Goal: Task Accomplishment & Management: Complete application form

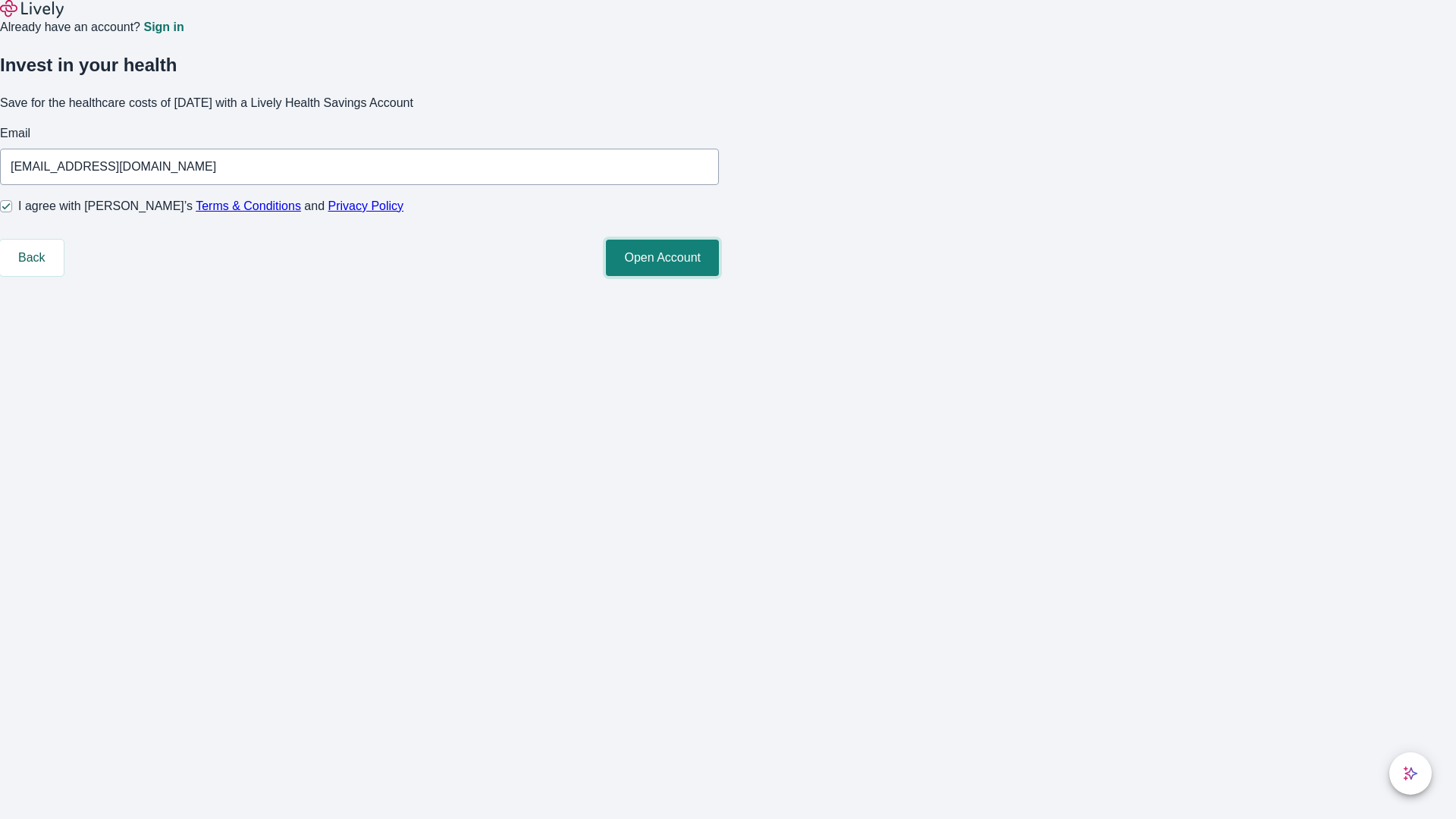
click at [719, 277] on button "Open Account" at bounding box center [662, 258] width 113 height 36
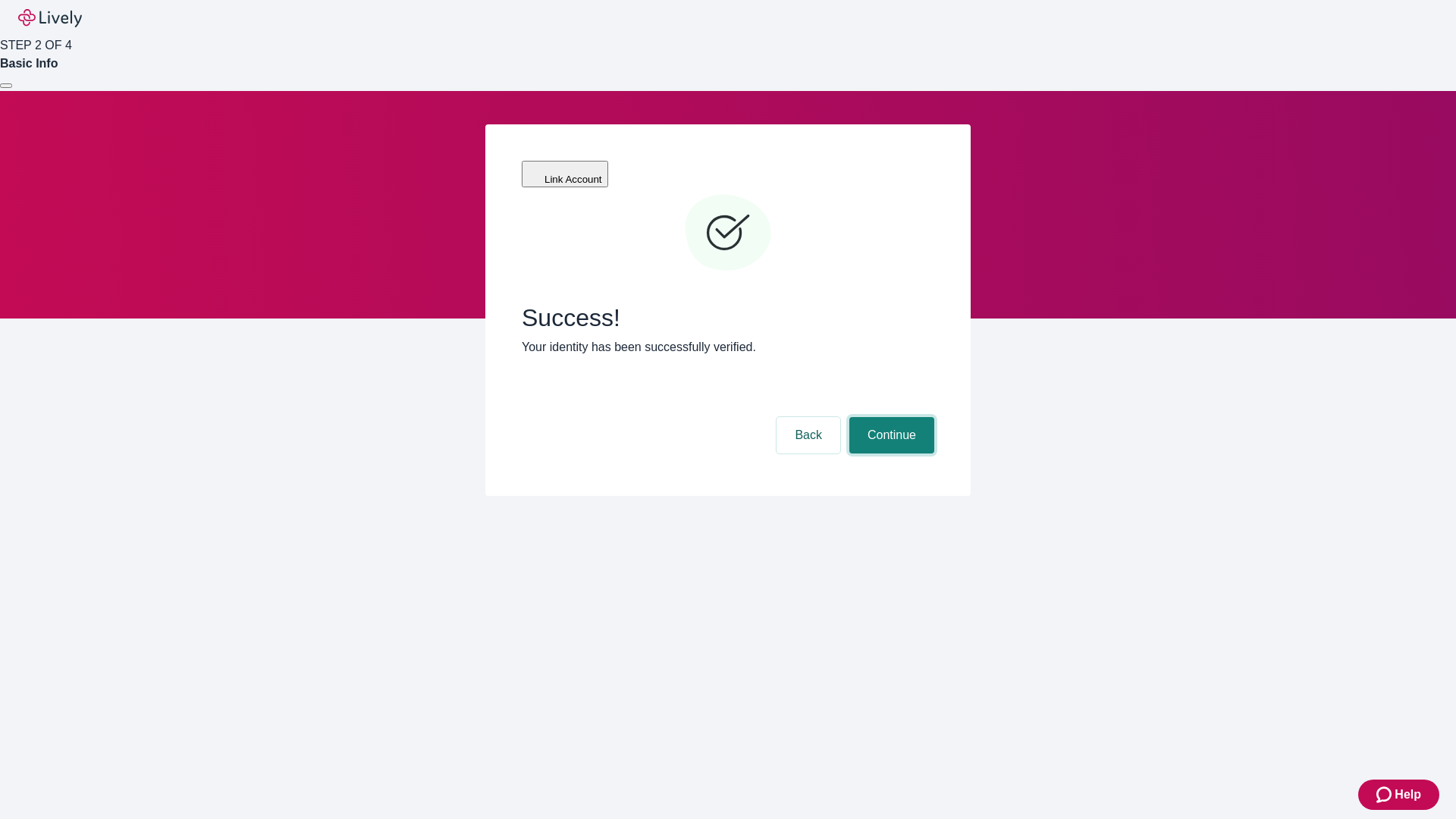
click at [890, 418] on button "Continue" at bounding box center [892, 436] width 84 height 36
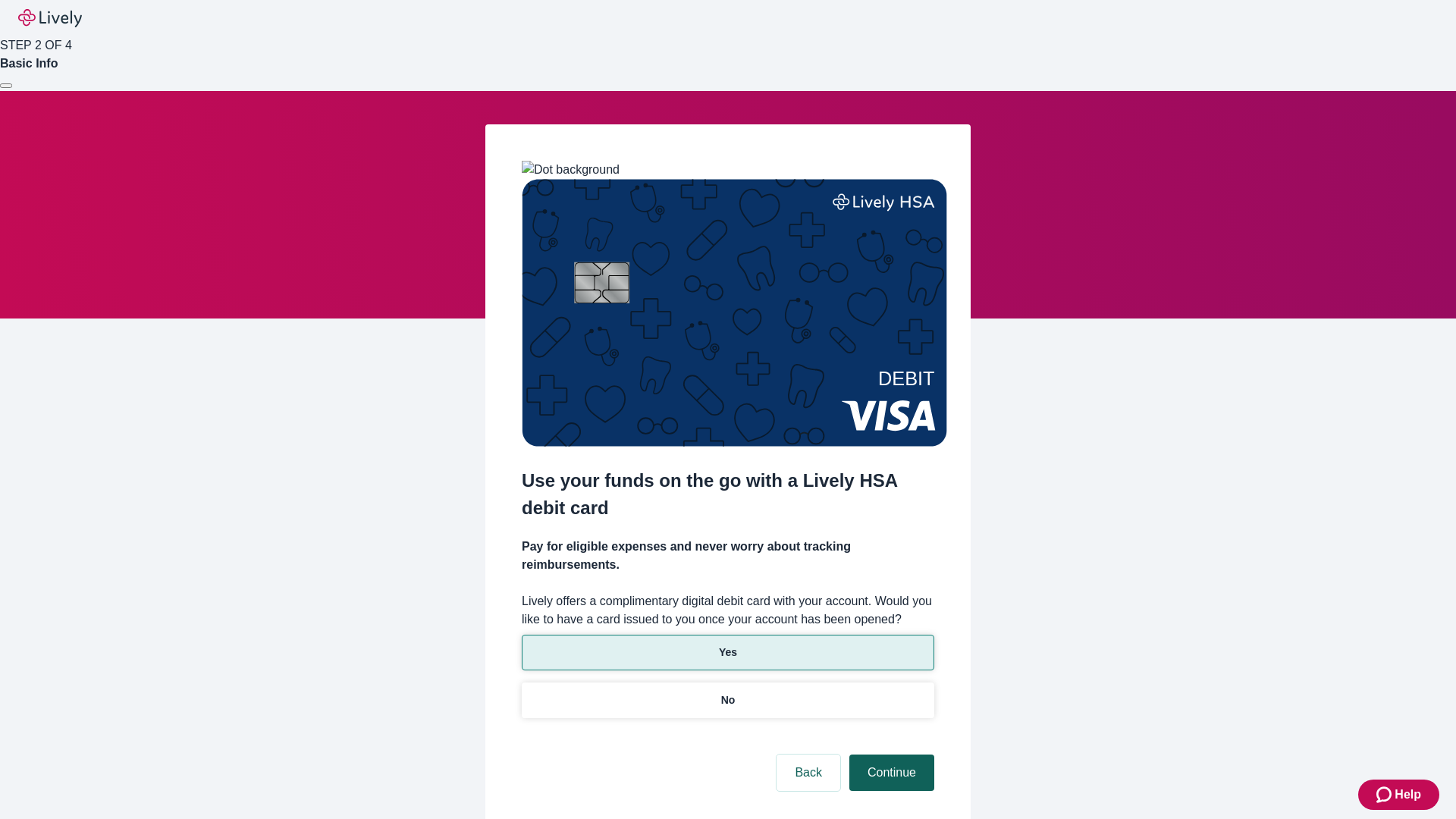
click at [728, 692] on p "No" at bounding box center [728, 700] width 14 height 16
click at [890, 755] on button "Continue" at bounding box center [892, 773] width 84 height 36
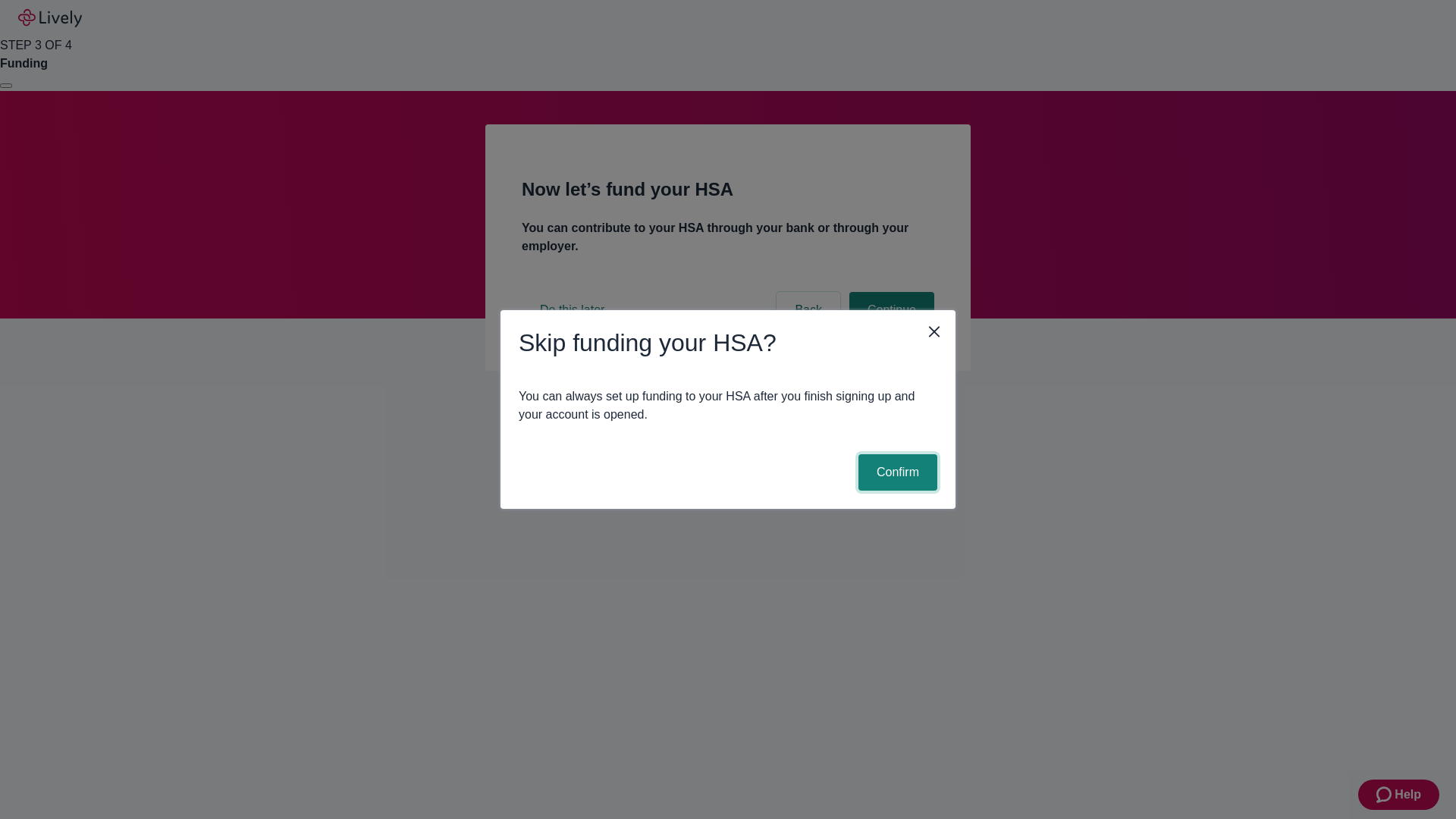
click at [895, 472] on button "Confirm" at bounding box center [897, 472] width 79 height 36
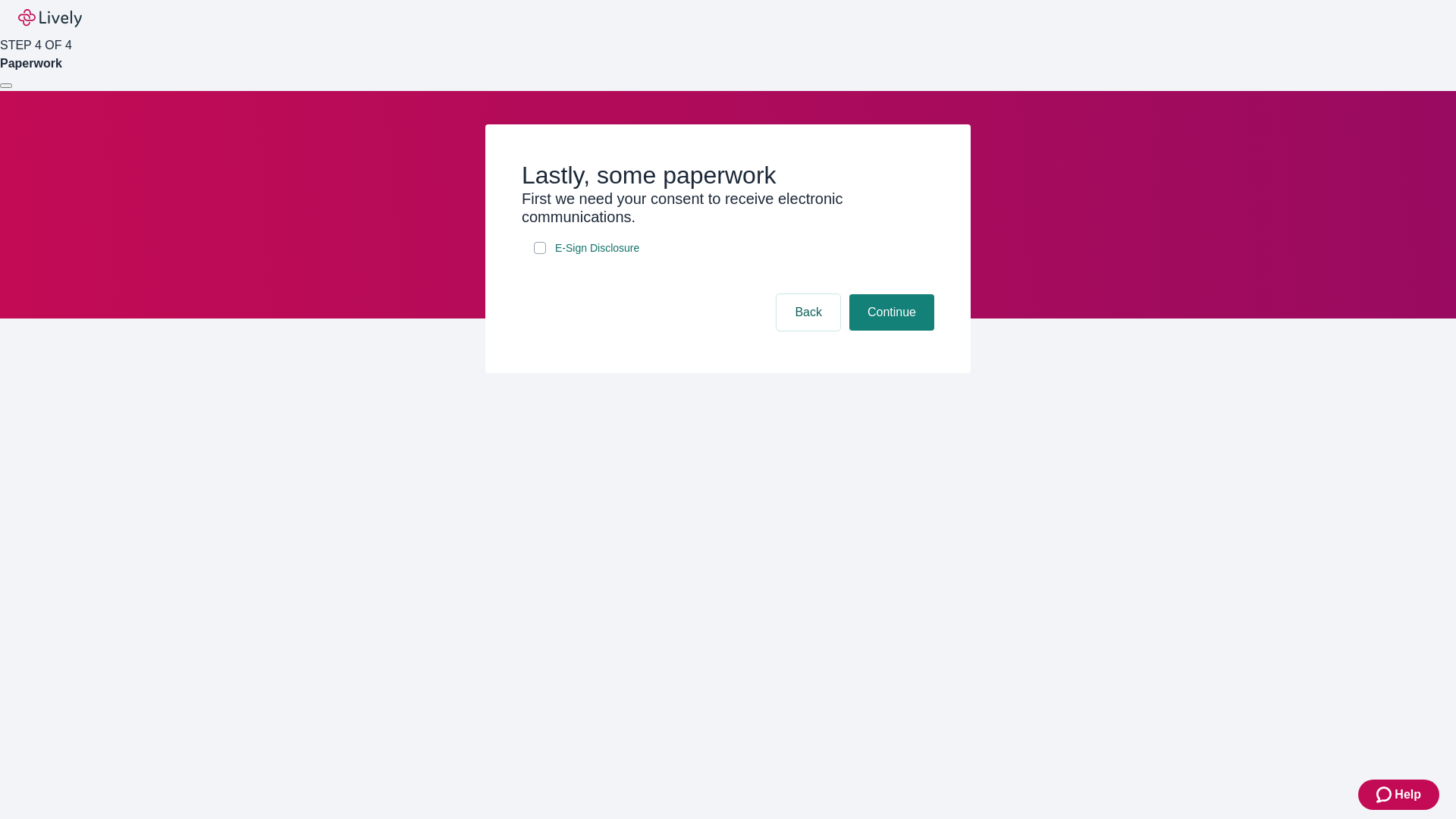
click at [540, 254] on input "E-Sign Disclosure" at bounding box center [539, 248] width 12 height 12
checkbox input "true"
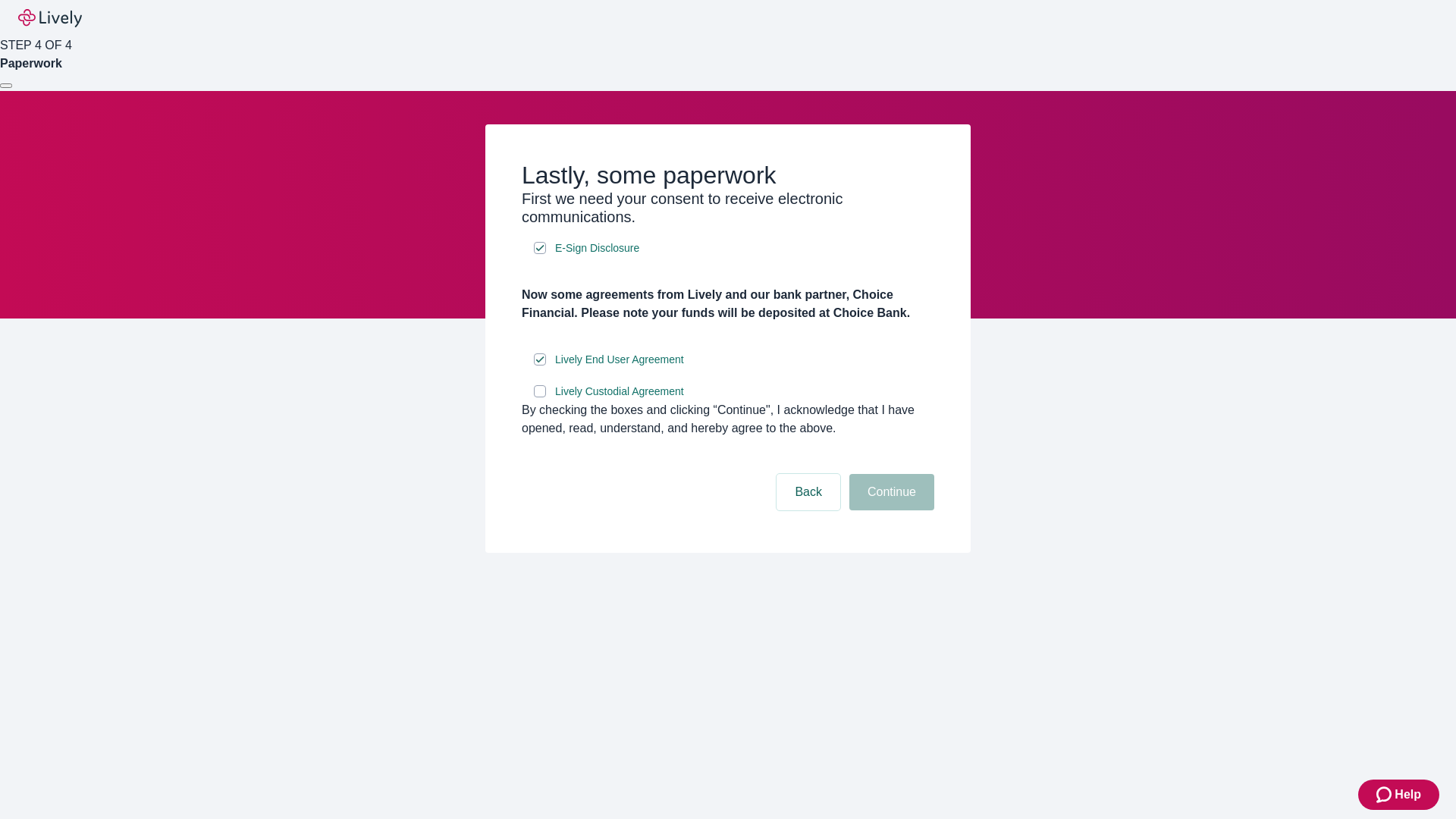
click at [540, 397] on input "Lively Custodial Agreement" at bounding box center [539, 391] width 12 height 12
checkbox input "true"
click at [890, 511] on button "Continue" at bounding box center [892, 493] width 84 height 36
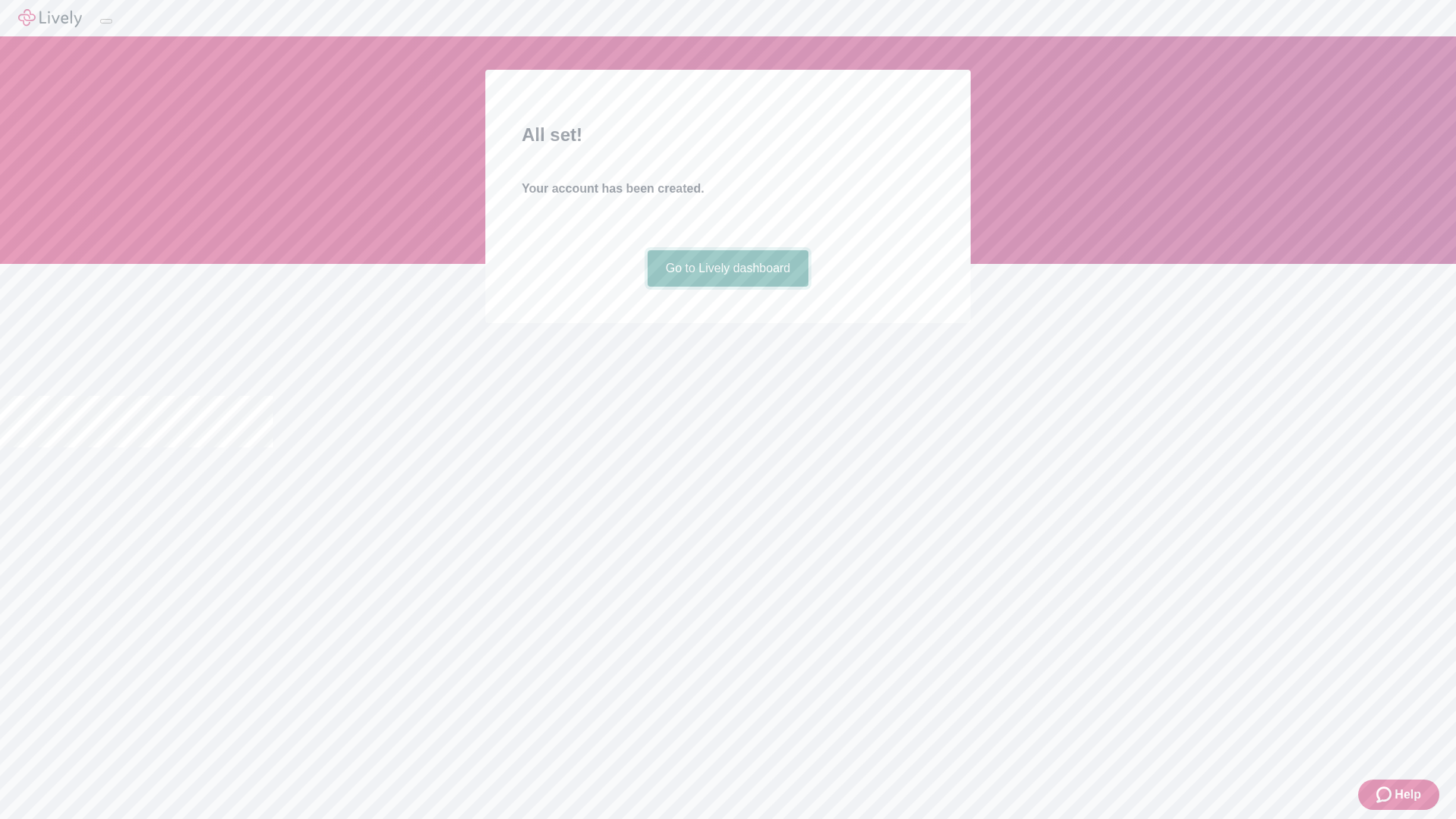
click at [728, 287] on link "Go to Lively dashboard" at bounding box center [728, 269] width 161 height 36
